Goal: Find specific page/section: Find specific page/section

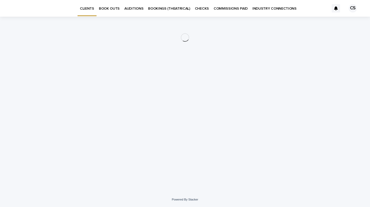
click at [353, 9] on div "CS" at bounding box center [353, 8] width 8 height 8
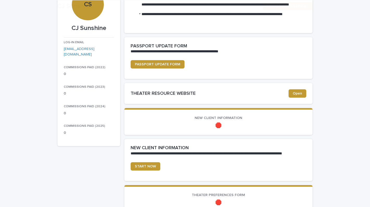
scroll to position [63, 0]
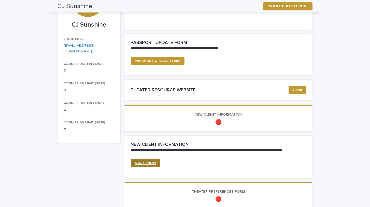
click at [150, 165] on link "START NOW" at bounding box center [146, 163] width 30 height 8
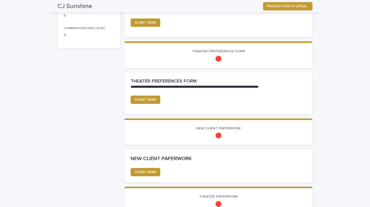
scroll to position [150, 0]
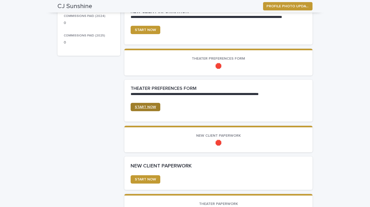
click at [145, 106] on span "START NOW" at bounding box center [145, 107] width 21 height 4
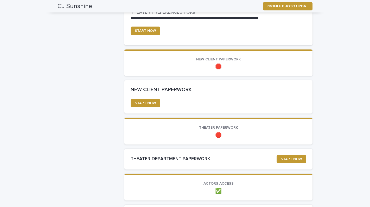
scroll to position [245, 0]
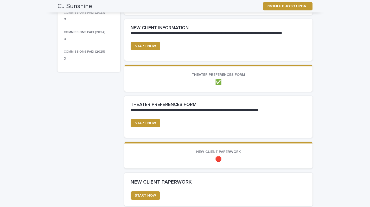
scroll to position [161, 0]
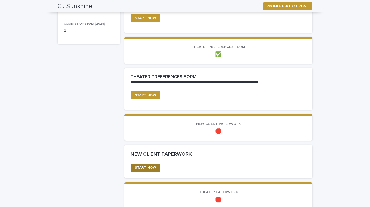
click at [150, 168] on span "START NOW" at bounding box center [145, 168] width 21 height 4
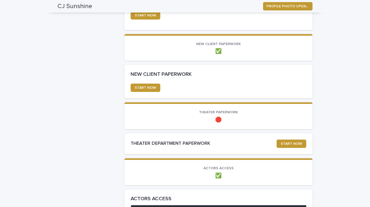
scroll to position [249, 0]
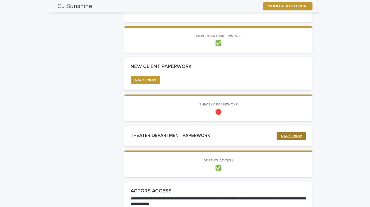
click at [291, 134] on span "START NOW" at bounding box center [291, 136] width 21 height 4
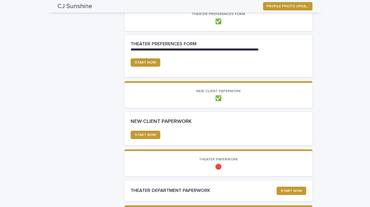
scroll to position [259, 0]
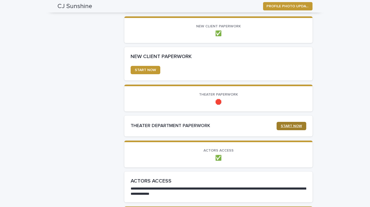
click at [289, 124] on span "START NOW" at bounding box center [291, 126] width 21 height 4
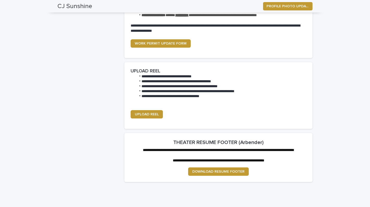
scroll to position [560, 0]
